Goal: Navigation & Orientation: Find specific page/section

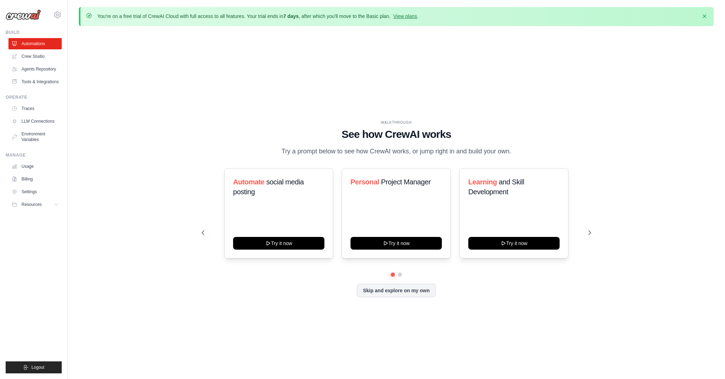
scroll to position [25, 0]
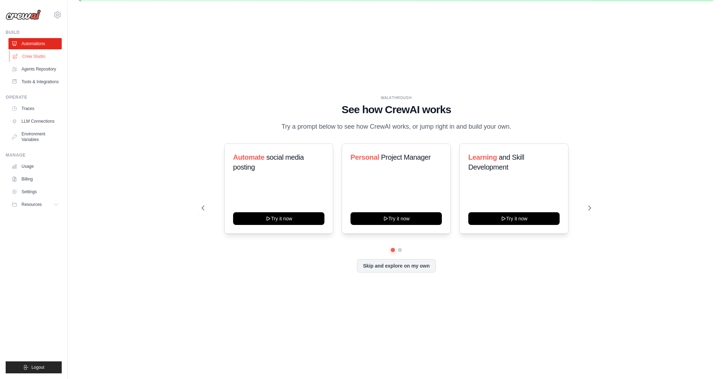
click at [42, 54] on link "Crew Studio" at bounding box center [35, 56] width 53 height 11
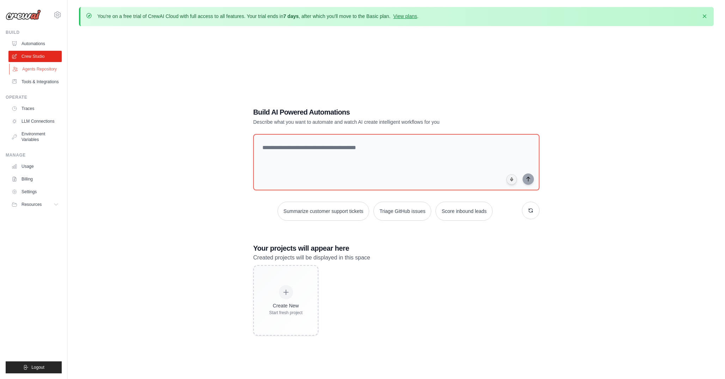
click at [37, 68] on link "Agents Repository" at bounding box center [35, 68] width 53 height 11
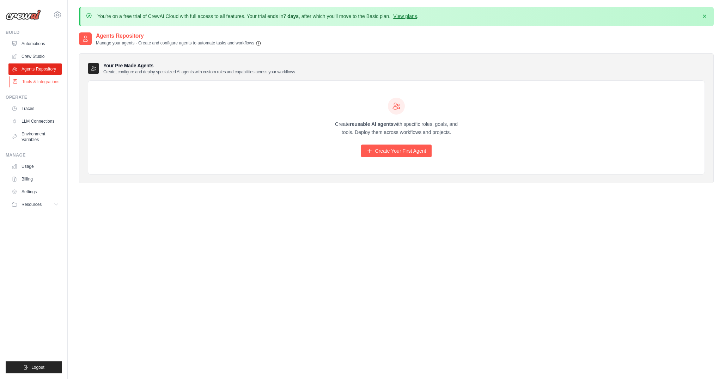
click at [39, 77] on link "Tools & Integrations" at bounding box center [35, 81] width 53 height 11
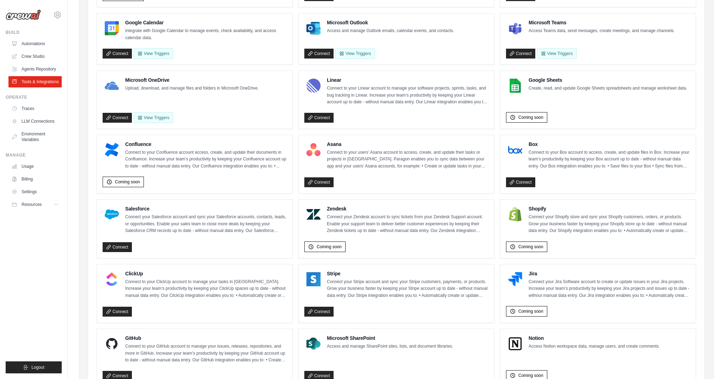
scroll to position [325, 0]
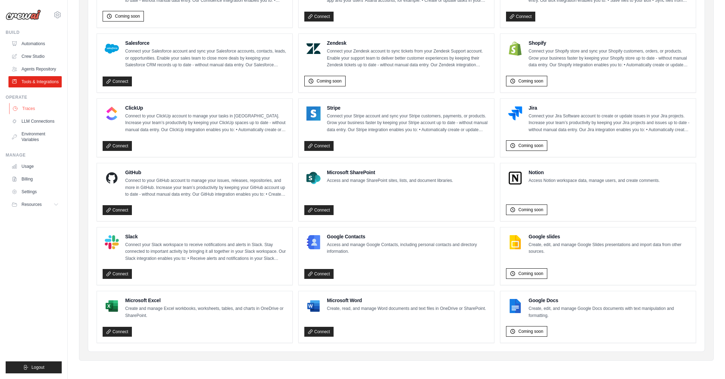
click at [33, 103] on link "Traces" at bounding box center [35, 108] width 53 height 11
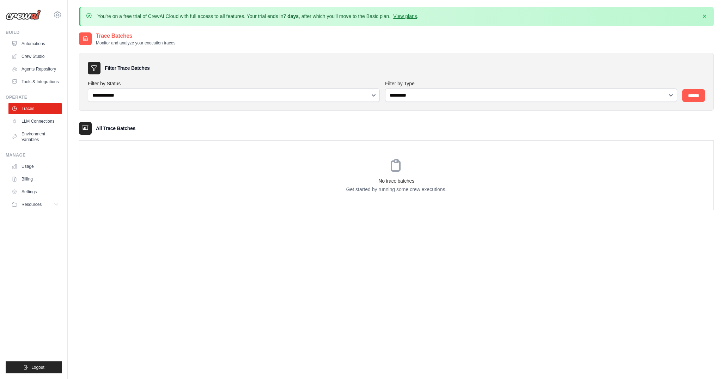
click at [27, 21] on div "sogsagim@gmail.com Settings" at bounding box center [34, 11] width 56 height 23
click at [25, 12] on img at bounding box center [23, 15] width 35 height 11
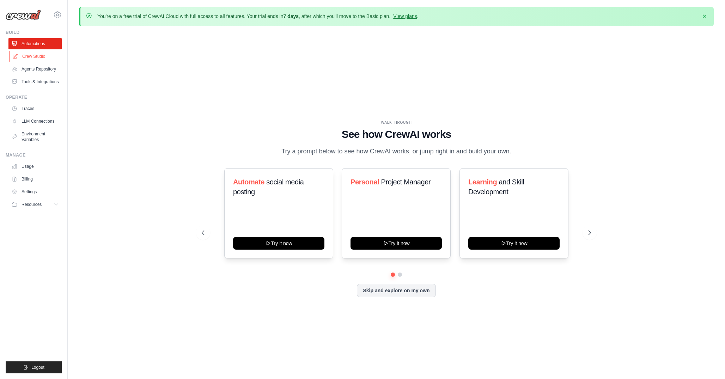
click at [31, 59] on link "Crew Studio" at bounding box center [35, 56] width 53 height 11
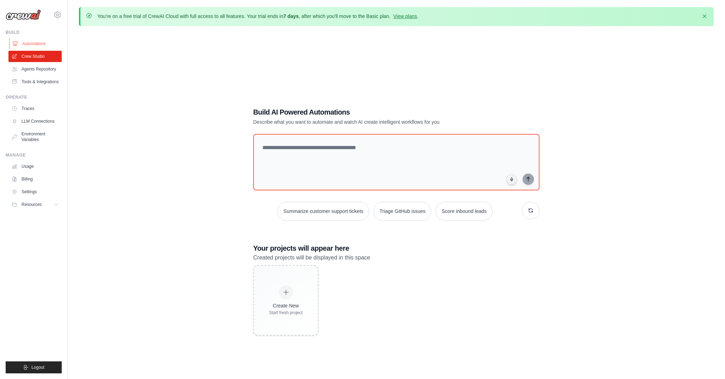
click at [30, 42] on link "Automations" at bounding box center [35, 43] width 53 height 11
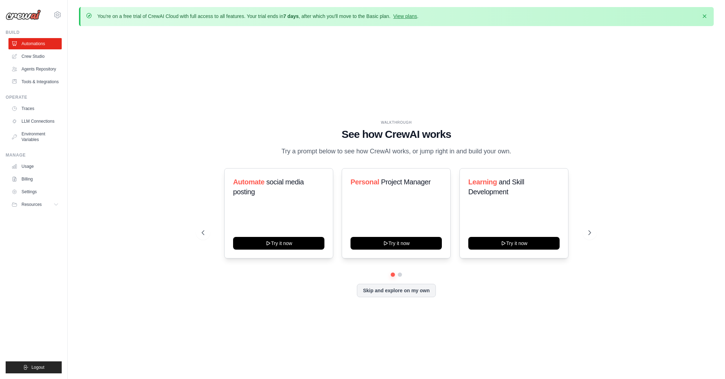
click at [402, 276] on div at bounding box center [396, 275] width 389 height 4
click at [33, 53] on link "Crew Studio" at bounding box center [35, 56] width 53 height 11
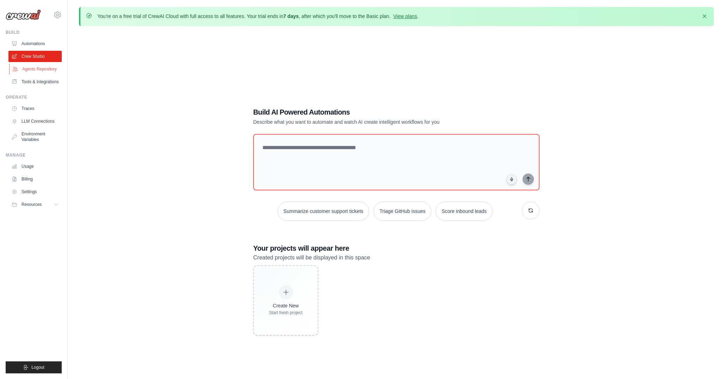
click at [33, 73] on link "Agents Repository" at bounding box center [35, 68] width 53 height 11
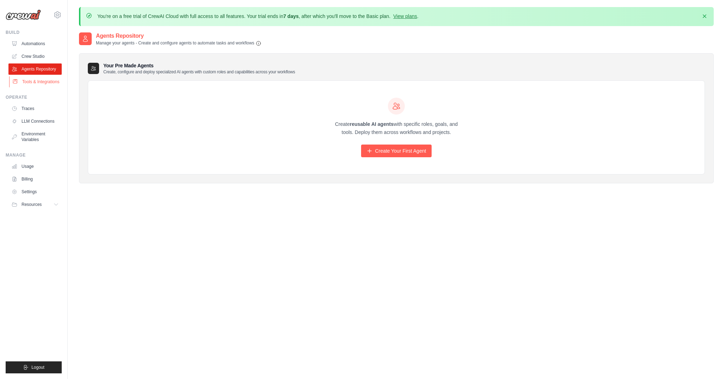
click at [38, 86] on link "Tools & Integrations" at bounding box center [35, 81] width 53 height 11
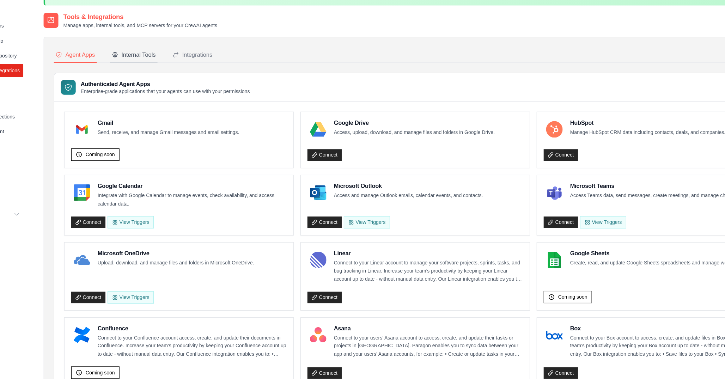
click at [161, 63] on button "Internal Tools" at bounding box center [156, 68] width 41 height 13
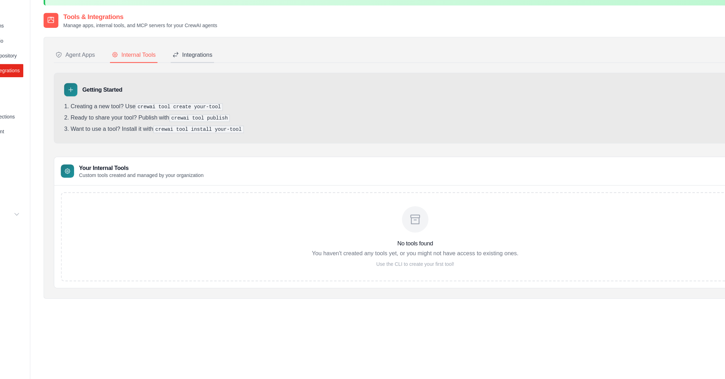
click at [207, 70] on div "Integrations" at bounding box center [206, 68] width 34 height 7
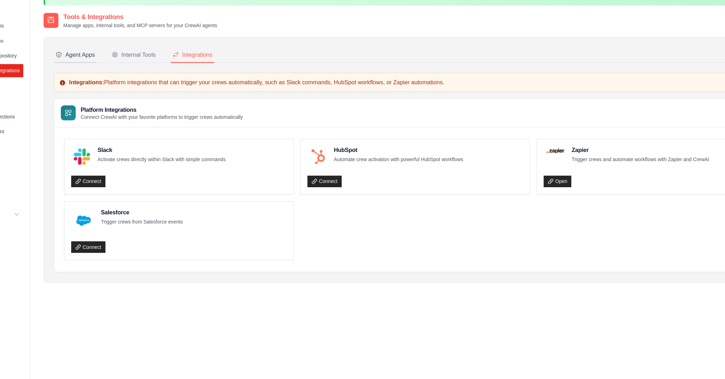
click at [105, 71] on div "Agent Apps" at bounding box center [106, 68] width 34 height 7
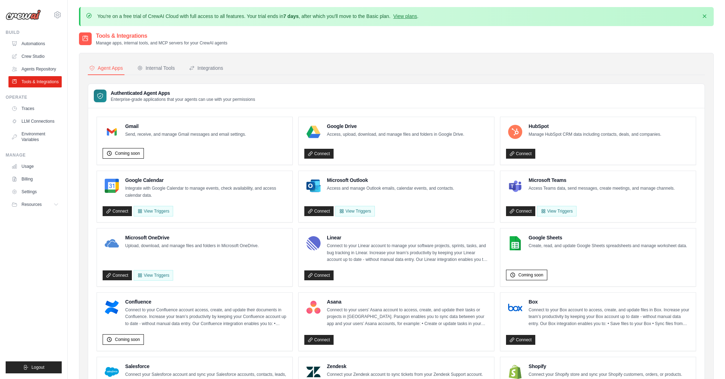
click at [27, 101] on div "Operate Traces LLM Connections Environment Variables" at bounding box center [34, 120] width 56 height 51
click at [27, 109] on link "Traces" at bounding box center [35, 108] width 53 height 11
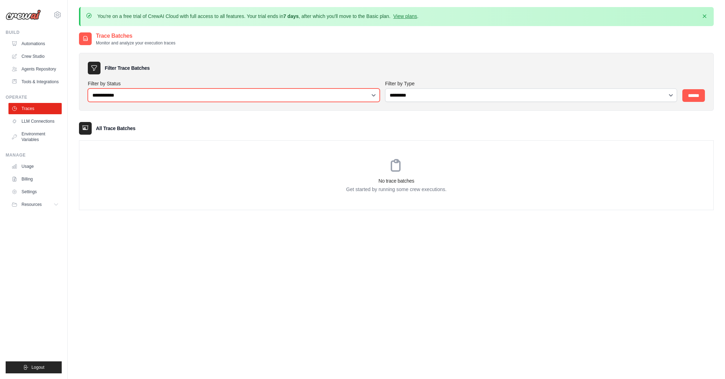
click at [169, 97] on select "**********" at bounding box center [234, 95] width 292 height 13
select select "*******"
click at [88, 89] on select "**********" at bounding box center [234, 95] width 292 height 13
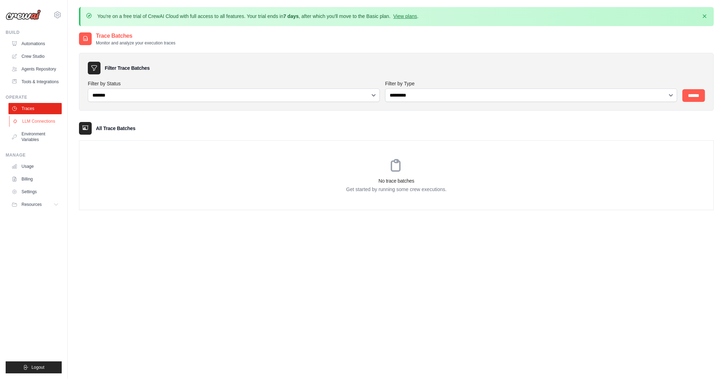
click at [29, 117] on link "LLM Connections" at bounding box center [35, 121] width 53 height 11
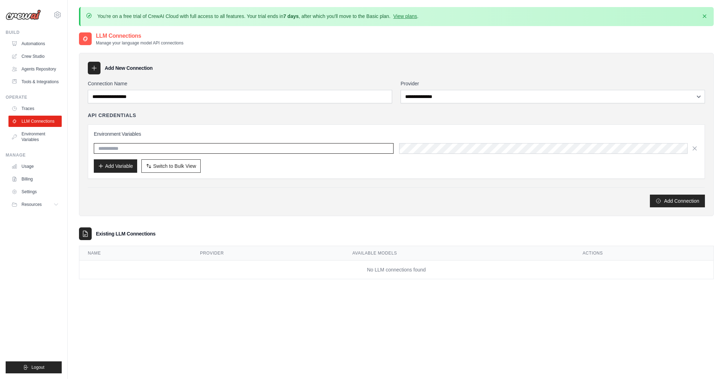
click at [168, 150] on input "text" at bounding box center [244, 148] width 300 height 11
click at [42, 135] on link "Environment Variables" at bounding box center [35, 136] width 53 height 17
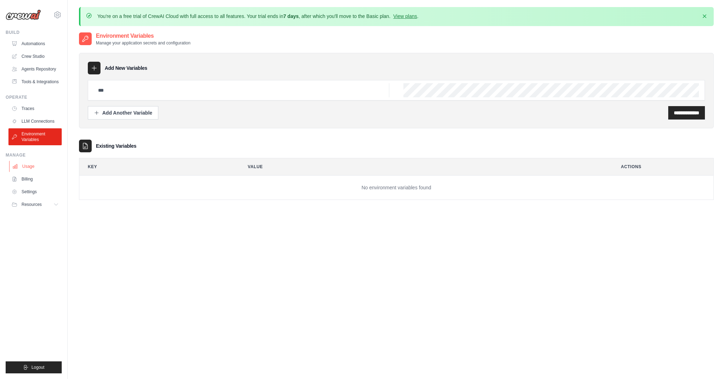
click at [39, 168] on link "Usage" at bounding box center [35, 166] width 53 height 11
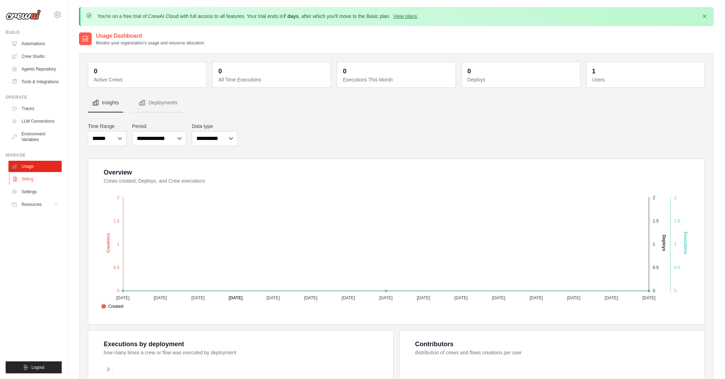
click at [31, 181] on link "Billing" at bounding box center [35, 179] width 53 height 11
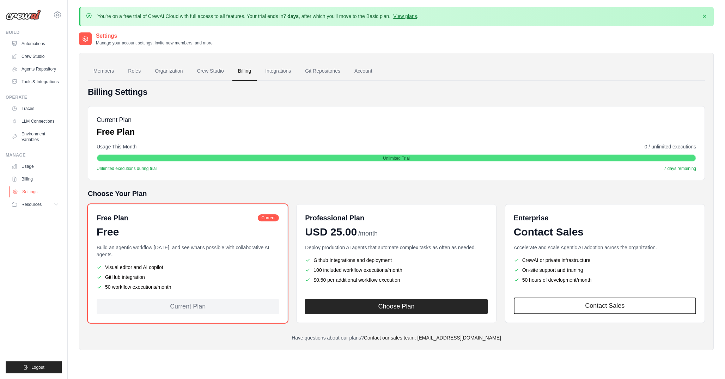
click at [36, 191] on link "Settings" at bounding box center [35, 191] width 53 height 11
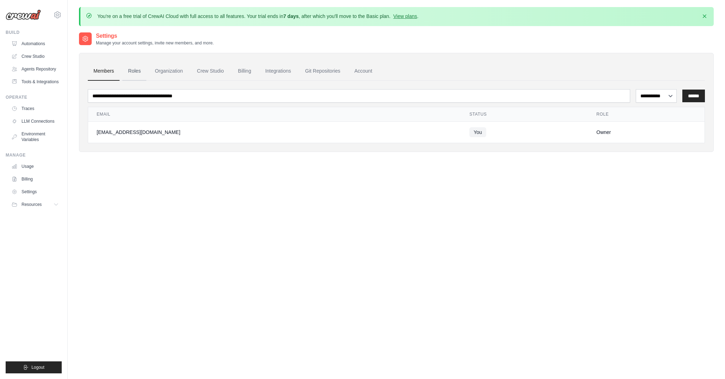
click at [129, 73] on link "Roles" at bounding box center [134, 71] width 24 height 19
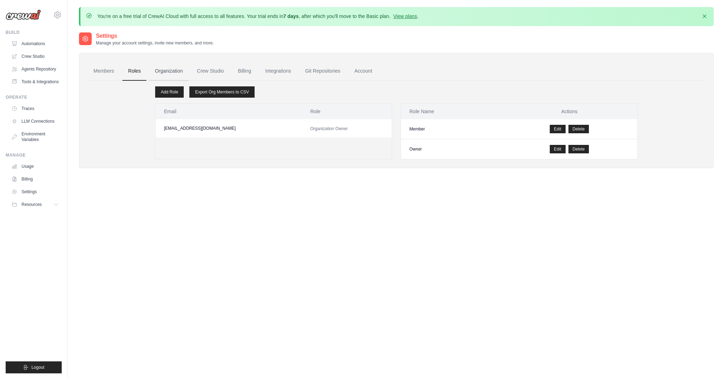
click at [165, 75] on link "Organization" at bounding box center [168, 71] width 39 height 19
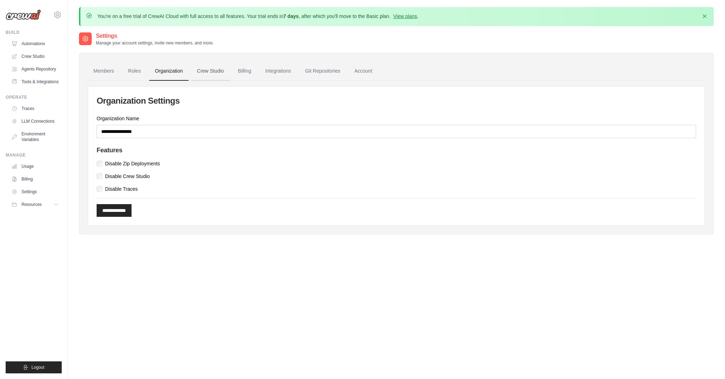
click at [207, 79] on link "Crew Studio" at bounding box center [211, 71] width 38 height 19
click at [240, 75] on link "Billing" at bounding box center [244, 71] width 24 height 19
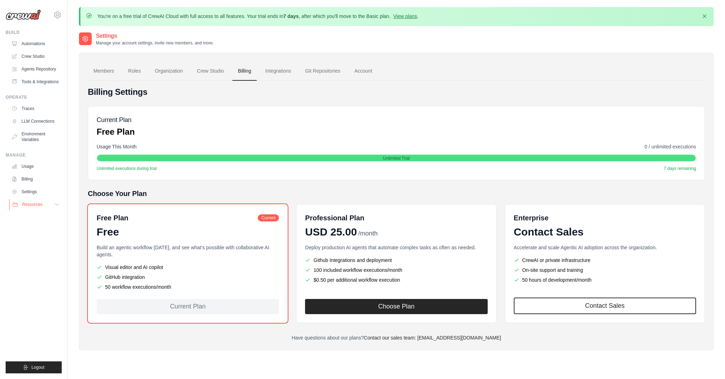
click at [28, 206] on span "Resources" at bounding box center [32, 205] width 20 height 6
click at [32, 229] on span "GitHub" at bounding box center [31, 228] width 13 height 6
click at [36, 44] on link "Automations" at bounding box center [35, 43] width 53 height 11
click at [56, 17] on icon at bounding box center [57, 15] width 8 height 8
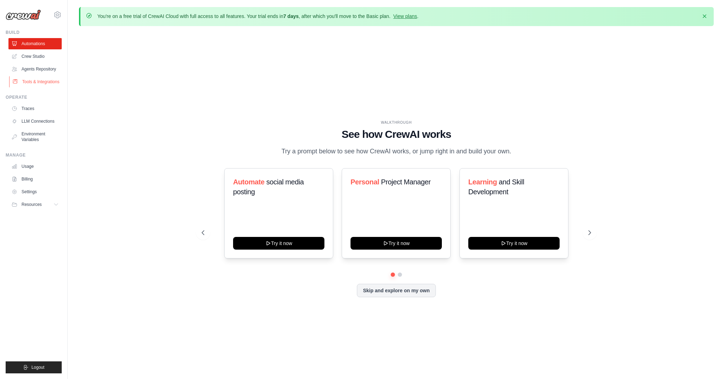
click at [40, 83] on link "Tools & Integrations" at bounding box center [35, 81] width 53 height 11
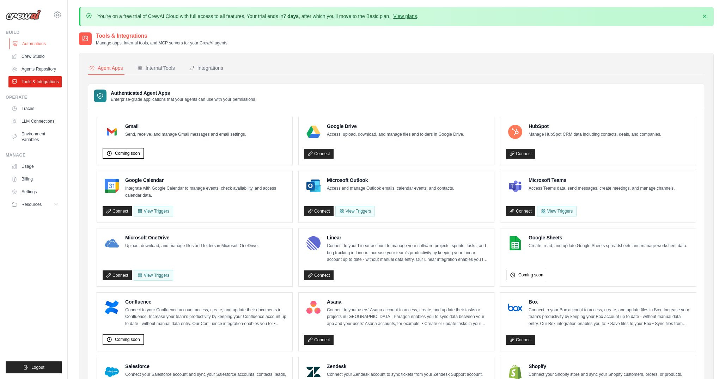
click at [33, 46] on link "Automations" at bounding box center [35, 43] width 53 height 11
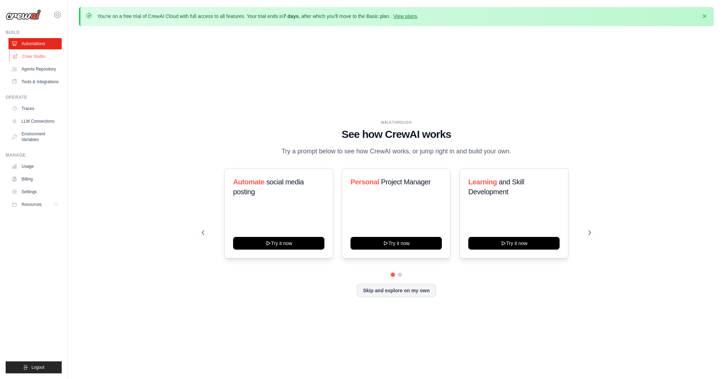
click at [33, 53] on link "Crew Studio" at bounding box center [35, 56] width 53 height 11
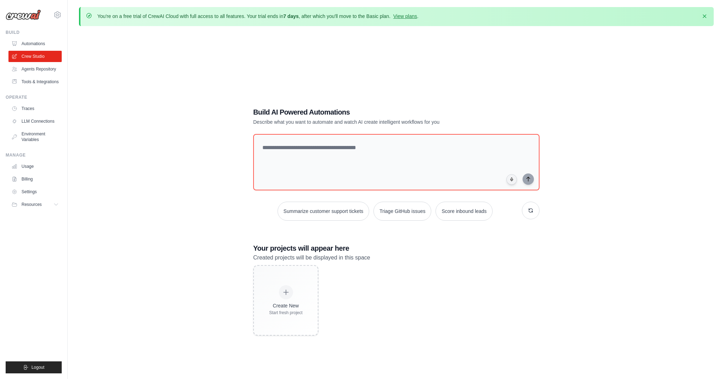
click at [34, 76] on ul "Automations Crew Studio Agents Repository Tools & Integrations" at bounding box center [34, 62] width 53 height 49
click at [33, 70] on link "Agents Repository" at bounding box center [35, 68] width 53 height 11
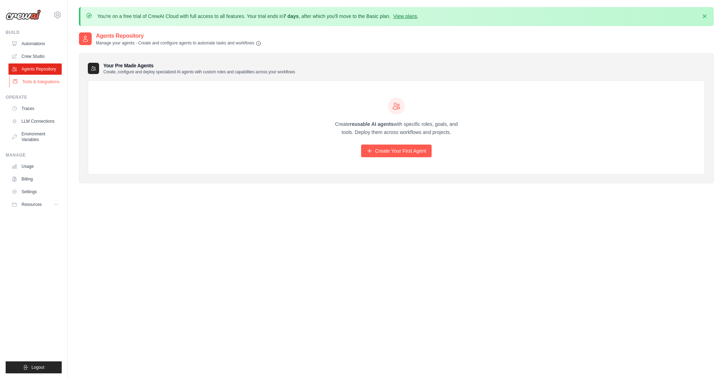
click at [47, 86] on link "Tools & Integrations" at bounding box center [35, 81] width 53 height 11
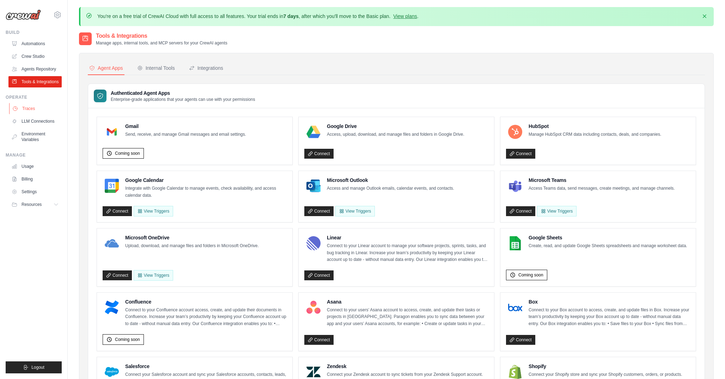
click at [32, 111] on link "Traces" at bounding box center [35, 108] width 53 height 11
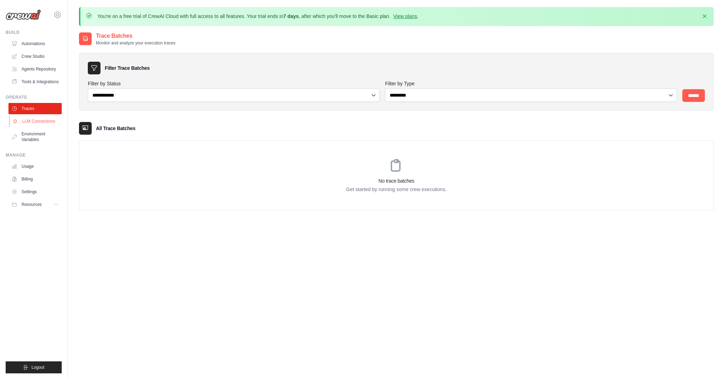
click at [40, 118] on link "LLM Connections" at bounding box center [35, 121] width 53 height 11
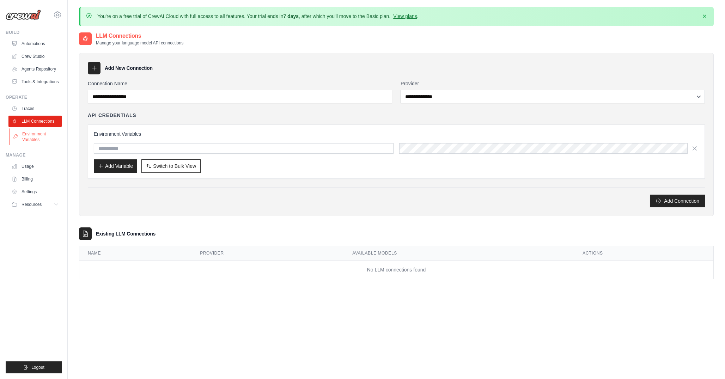
click at [40, 132] on link "Environment Variables" at bounding box center [35, 136] width 53 height 17
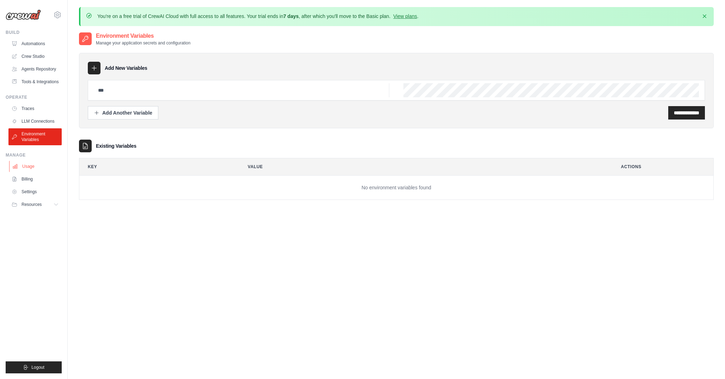
click at [54, 161] on link "Usage" at bounding box center [35, 166] width 53 height 11
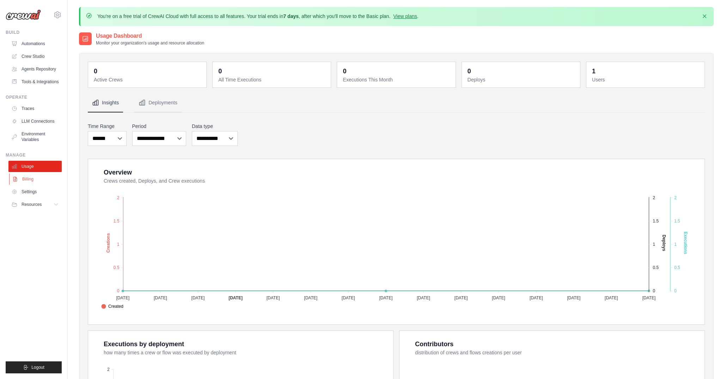
click at [54, 178] on link "Billing" at bounding box center [35, 179] width 53 height 11
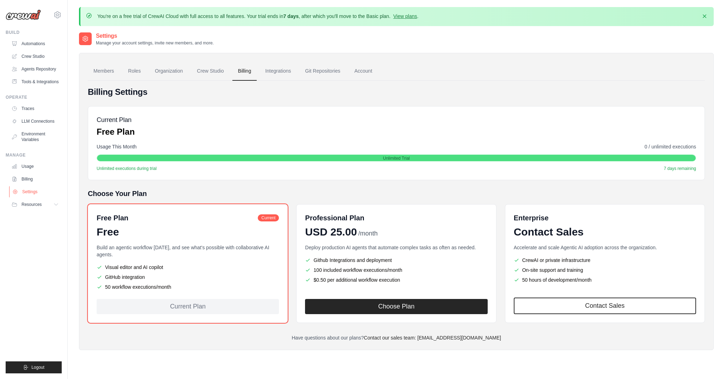
click at [48, 192] on link "Settings" at bounding box center [35, 191] width 53 height 11
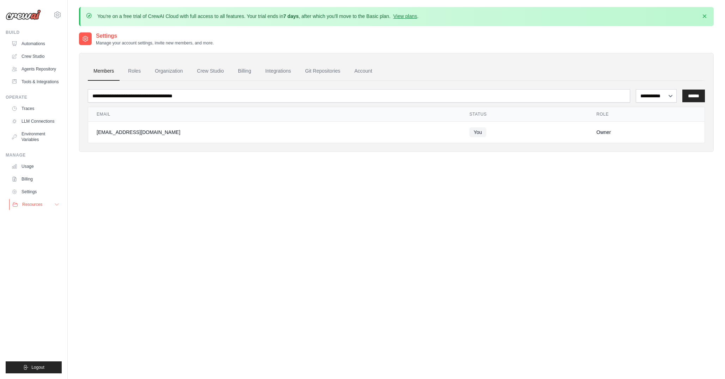
click at [44, 205] on button "Resources" at bounding box center [35, 204] width 53 height 11
click at [12, 14] on img at bounding box center [23, 15] width 35 height 11
click at [33, 43] on link "Automations" at bounding box center [35, 43] width 53 height 11
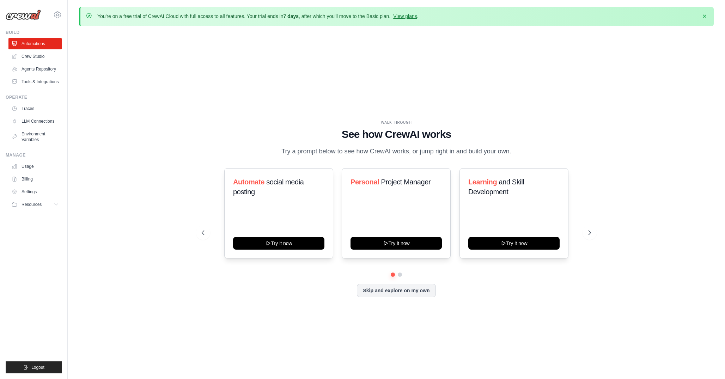
click at [132, 71] on div "WALKTHROUGH See how CrewAI works Try a prompt below to see how CrewAI works, or…" at bounding box center [396, 214] width 635 height 365
click at [35, 54] on link "Crew Studio" at bounding box center [35, 56] width 53 height 11
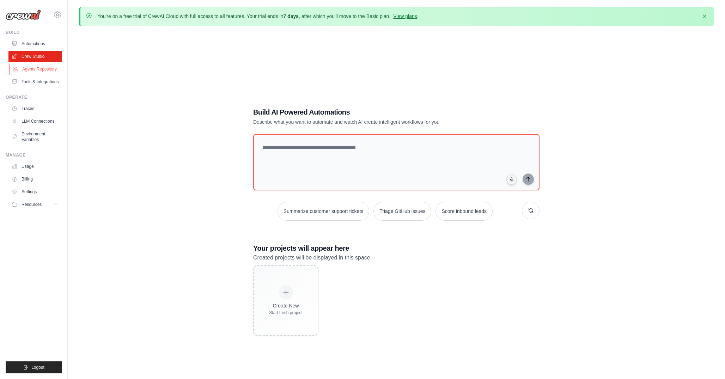
click at [38, 73] on link "Agents Repository" at bounding box center [35, 68] width 53 height 11
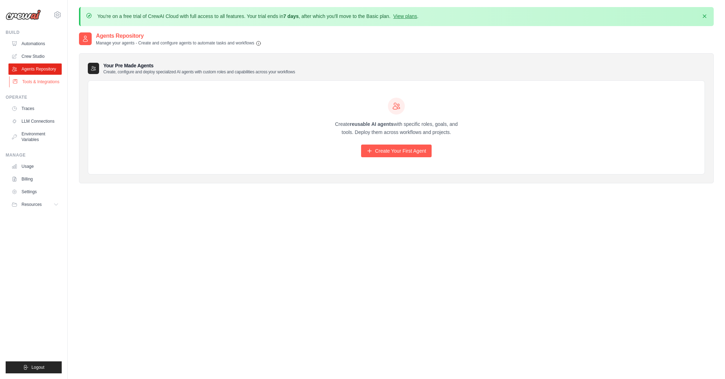
click at [41, 85] on link "Tools & Integrations" at bounding box center [35, 81] width 53 height 11
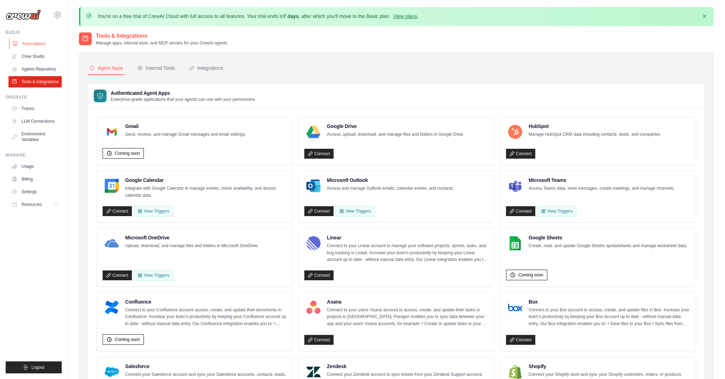
click at [28, 43] on link "Automations" at bounding box center [35, 43] width 53 height 11
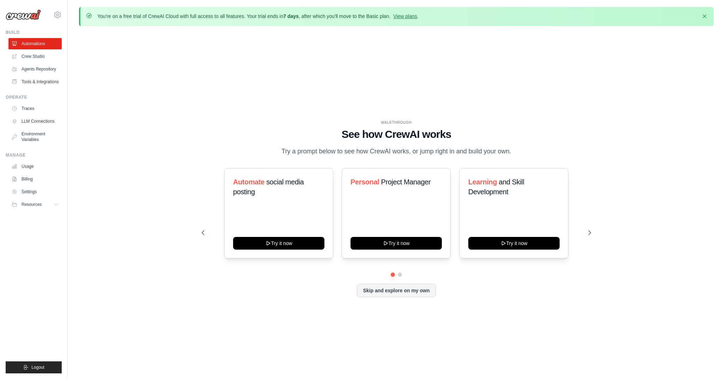
scroll to position [6, 0]
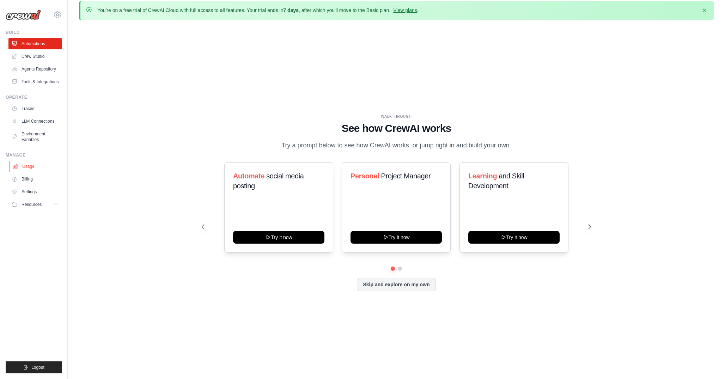
click at [34, 165] on link "Usage" at bounding box center [35, 166] width 53 height 11
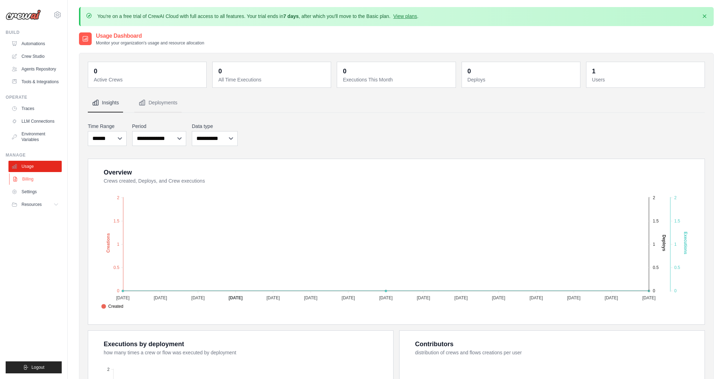
click at [42, 182] on link "Billing" at bounding box center [35, 179] width 53 height 11
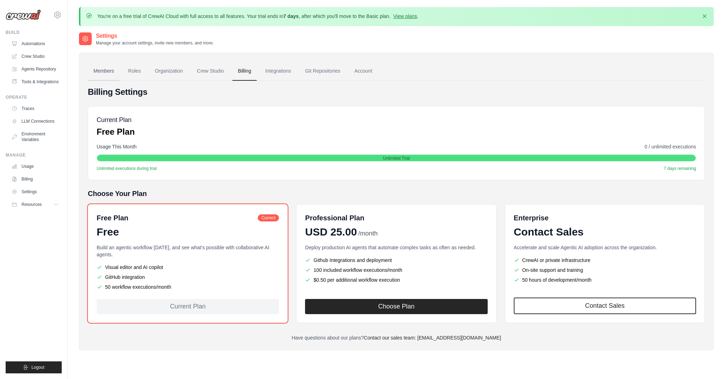
click at [109, 69] on link "Members" at bounding box center [104, 71] width 32 height 19
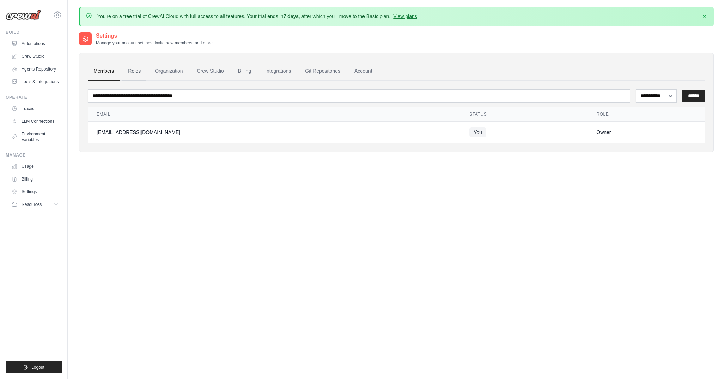
click at [133, 74] on link "Roles" at bounding box center [134, 71] width 24 height 19
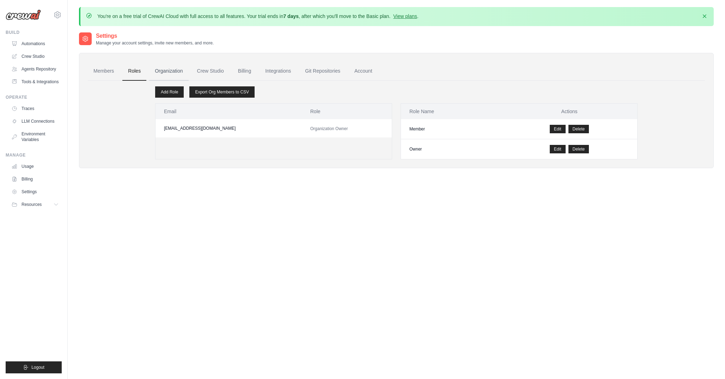
click at [164, 68] on link "Organization" at bounding box center [168, 71] width 39 height 19
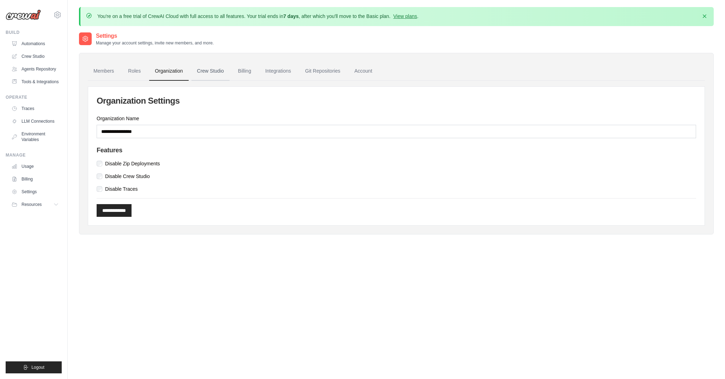
click at [208, 71] on link "Crew Studio" at bounding box center [211, 71] width 38 height 19
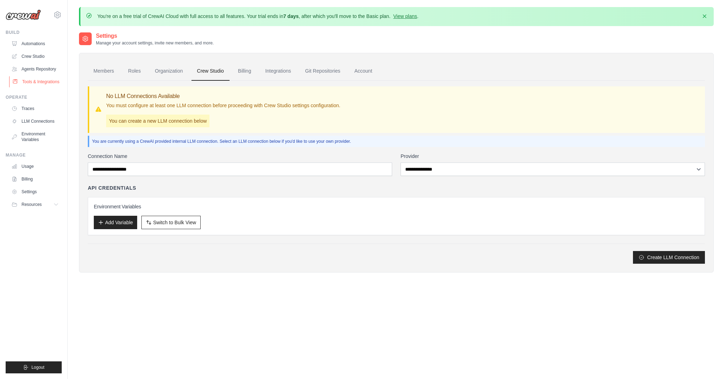
click at [32, 83] on link "Tools & Integrations" at bounding box center [35, 81] width 53 height 11
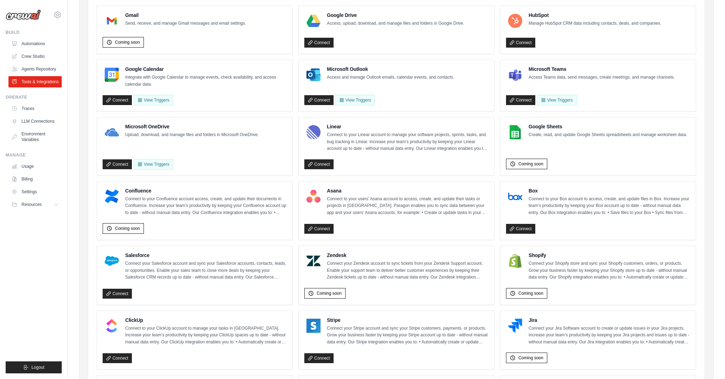
scroll to position [110, 0]
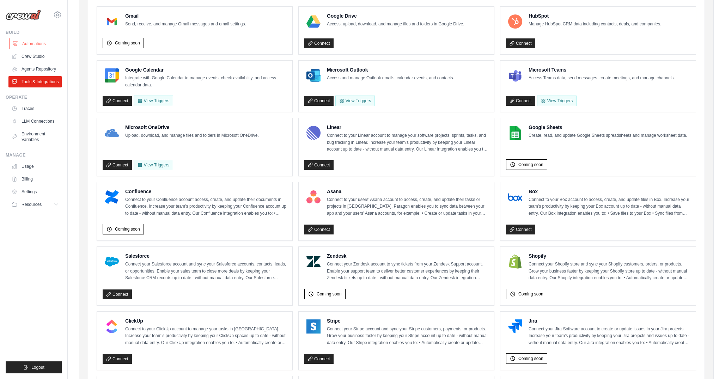
click at [23, 49] on link "Automations" at bounding box center [35, 43] width 53 height 11
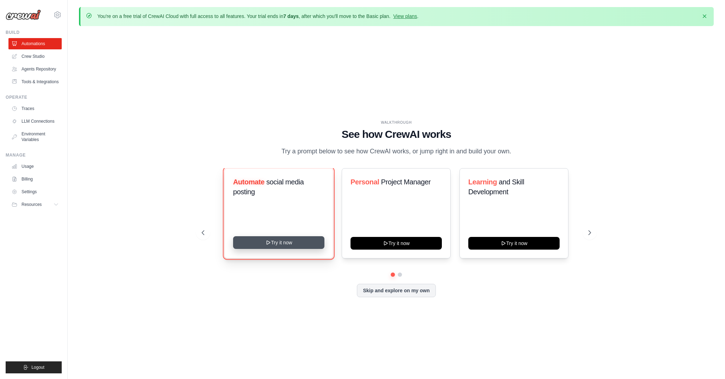
click at [307, 240] on button "Try it now" at bounding box center [278, 242] width 91 height 13
click at [337, 96] on div "WALKTHROUGH See how [PERSON_NAME] works Try a prompt below to see how [PERSON_N…" at bounding box center [396, 214] width 635 height 365
click at [402, 277] on div at bounding box center [396, 275] width 389 height 4
click at [397, 274] on div at bounding box center [396, 275] width 389 height 4
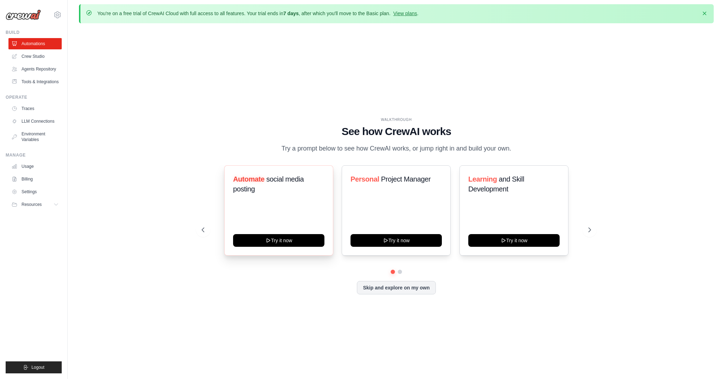
scroll to position [25, 0]
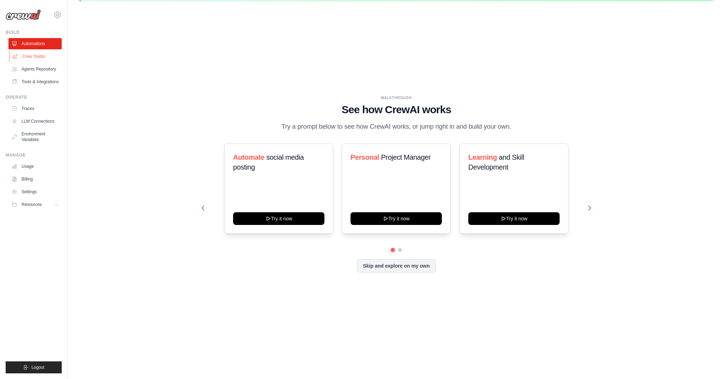
click at [30, 55] on link "Crew Studio" at bounding box center [35, 56] width 53 height 11
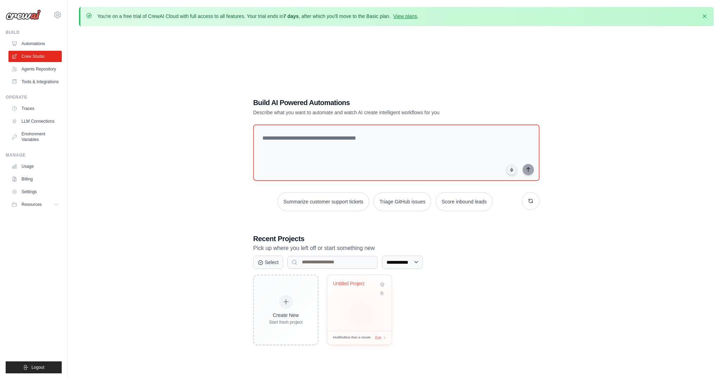
scroll to position [39, 0]
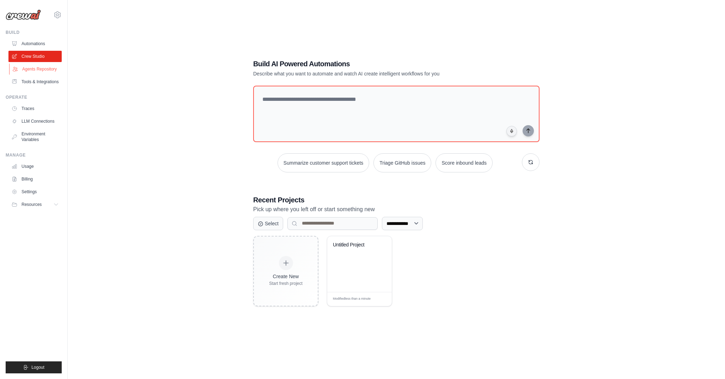
click at [29, 73] on link "Agents Repository" at bounding box center [35, 68] width 53 height 11
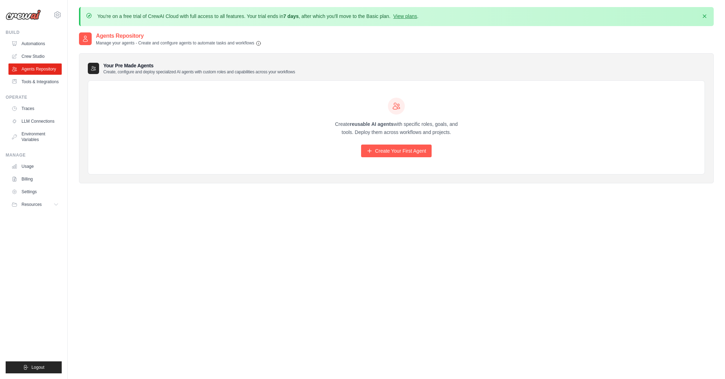
click at [18, 15] on img at bounding box center [23, 15] width 35 height 11
click at [18, 20] on img at bounding box center [23, 15] width 35 height 11
click at [39, 120] on link "LLM Connections" at bounding box center [35, 121] width 53 height 11
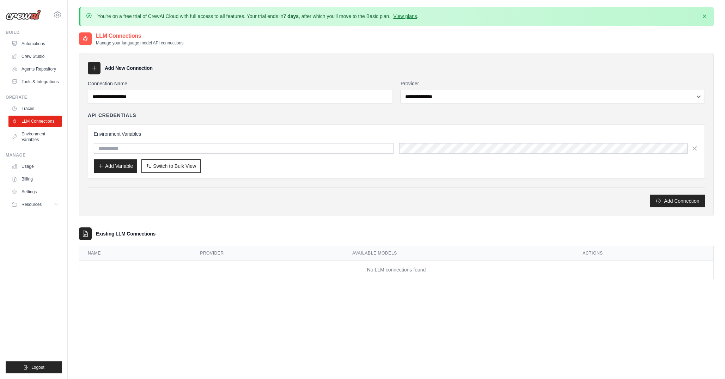
scroll to position [5, 0]
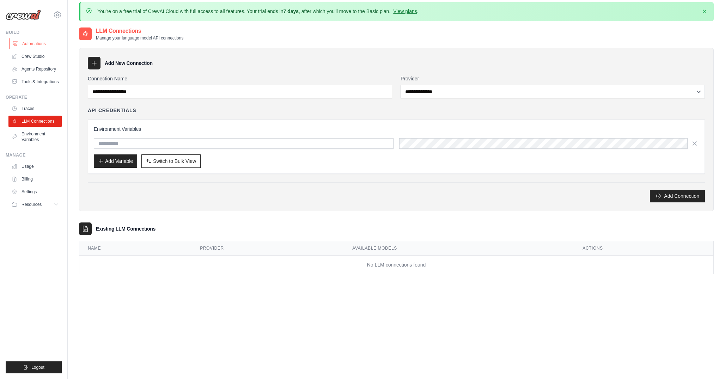
click at [35, 47] on link "Automations" at bounding box center [35, 43] width 53 height 11
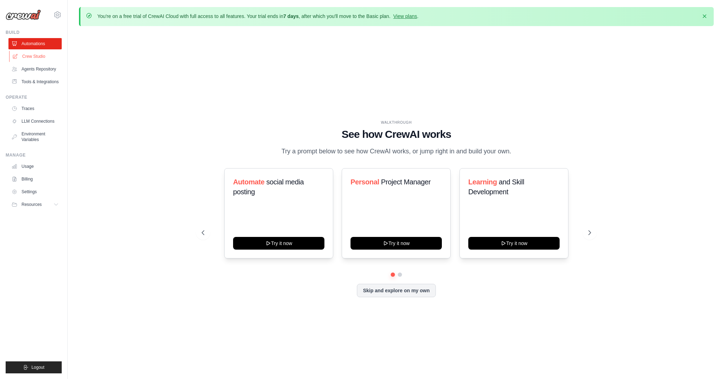
click at [39, 55] on link "Crew Studio" at bounding box center [35, 56] width 53 height 11
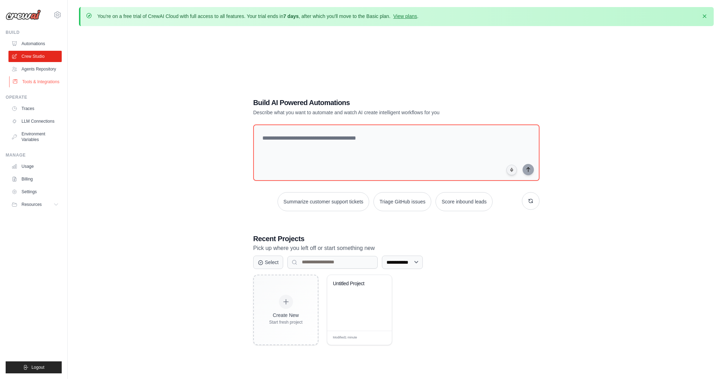
click at [40, 83] on link "Tools & Integrations" at bounding box center [35, 81] width 53 height 11
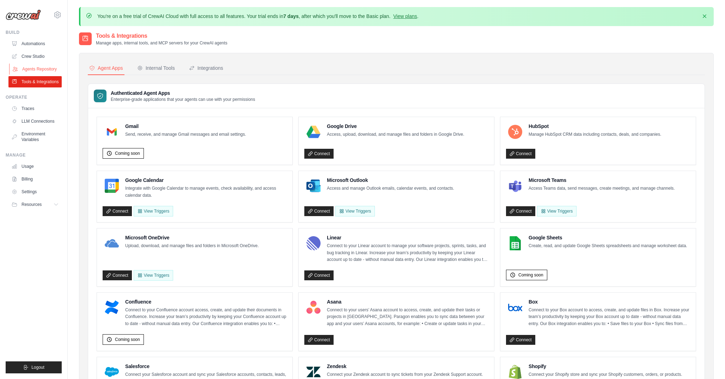
click at [35, 67] on link "Agents Repository" at bounding box center [35, 68] width 53 height 11
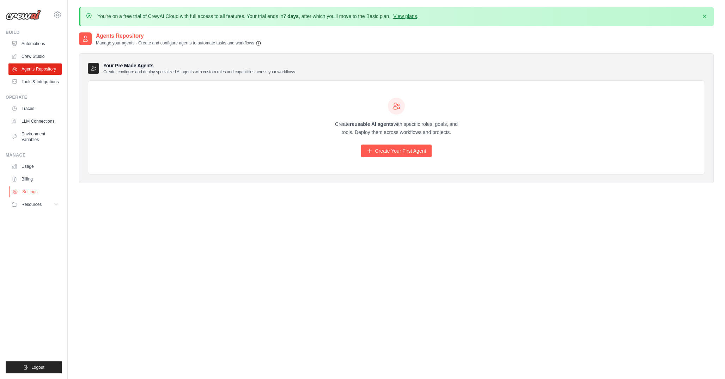
click at [34, 194] on link "Settings" at bounding box center [35, 191] width 53 height 11
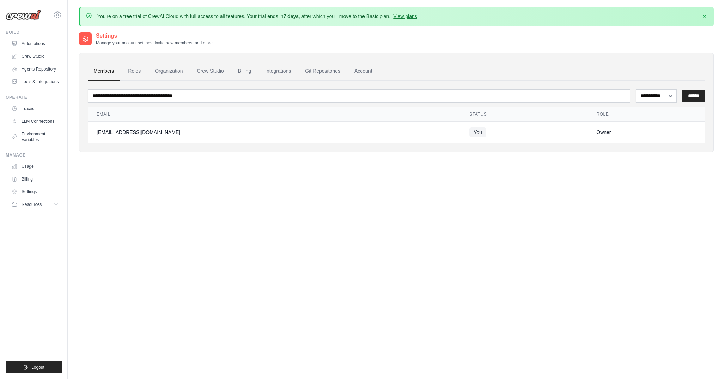
click at [36, 209] on button "Resources" at bounding box center [34, 204] width 53 height 11
click at [34, 185] on ul "Usage Billing Settings Resources GitHub" at bounding box center [34, 208] width 53 height 95
click at [34, 184] on link "Billing" at bounding box center [35, 179] width 53 height 11
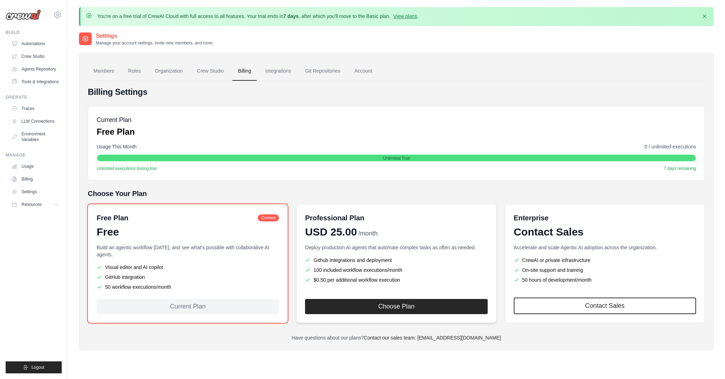
click at [406, 230] on div "USD 25.00 /month" at bounding box center [396, 232] width 182 height 13
click at [635, 207] on div "Enterprise Contact Sales Accelerate and scale Agentic AI adoption across the or…" at bounding box center [605, 263] width 200 height 119
click at [576, 248] on p "Accelerate and scale Agentic AI adoption across the organization." at bounding box center [605, 247] width 182 height 7
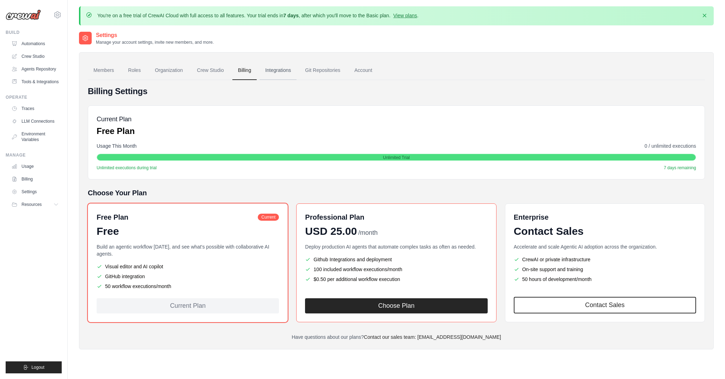
click at [272, 68] on link "Integrations" at bounding box center [278, 70] width 37 height 19
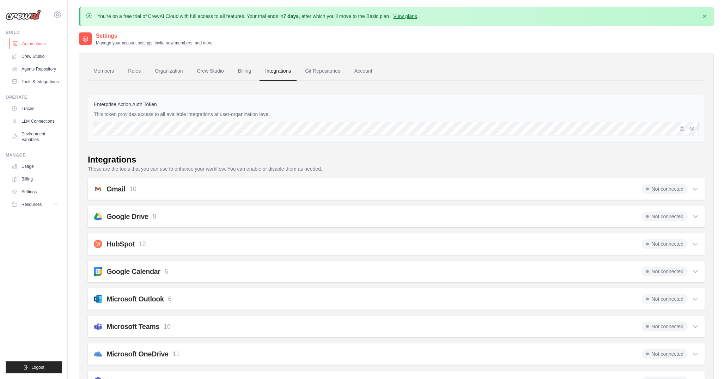
click at [38, 43] on link "Automations" at bounding box center [35, 43] width 53 height 11
